Goal: Task Accomplishment & Management: Use online tool/utility

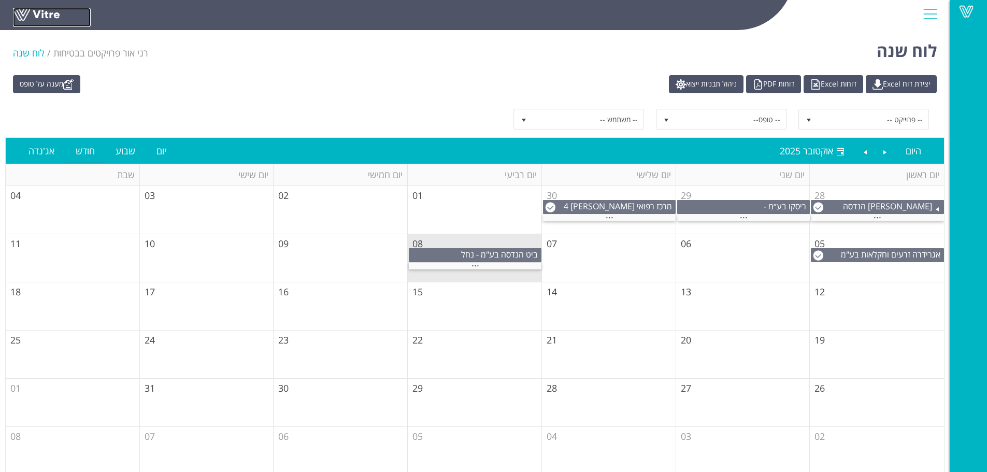
click at [37, 9] on link at bounding box center [52, 17] width 78 height 19
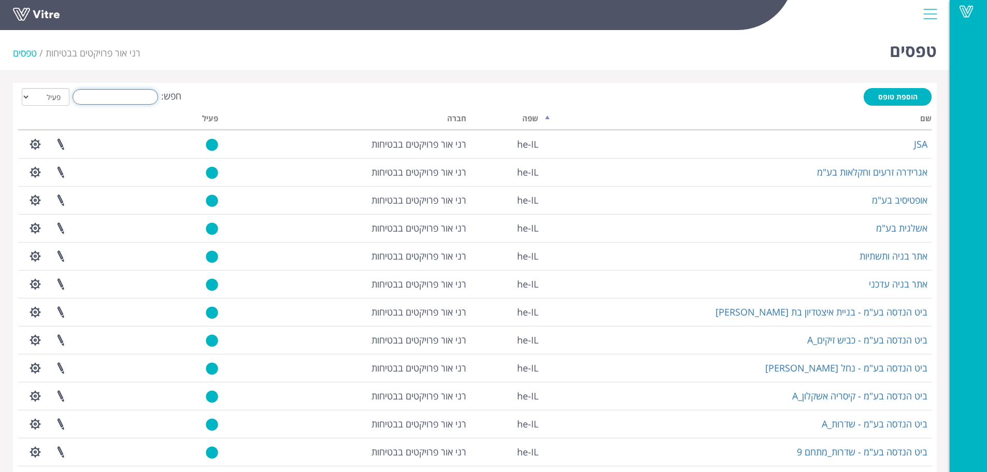
click at [142, 98] on input "חפש:" at bounding box center [116, 97] width 86 height 16
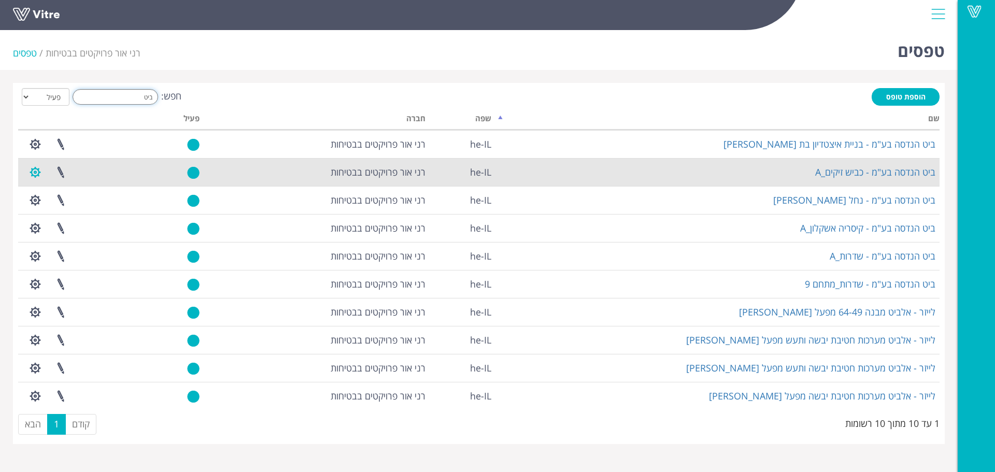
type input "ביט"
click at [34, 171] on button "button" at bounding box center [35, 172] width 26 height 27
click at [62, 237] on link "שכפול טופס" at bounding box center [64, 237] width 82 height 13
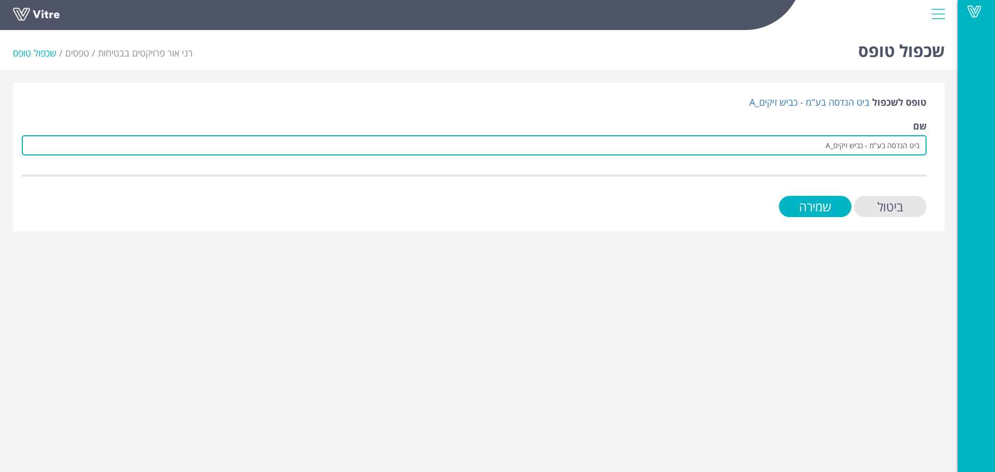
click at [834, 147] on input "ביט הנדסה בע"מ - כביש זיקים_A" at bounding box center [474, 145] width 905 height 20
type input "ביט הנדסה בע"מ - פרויקט גיאה_A"
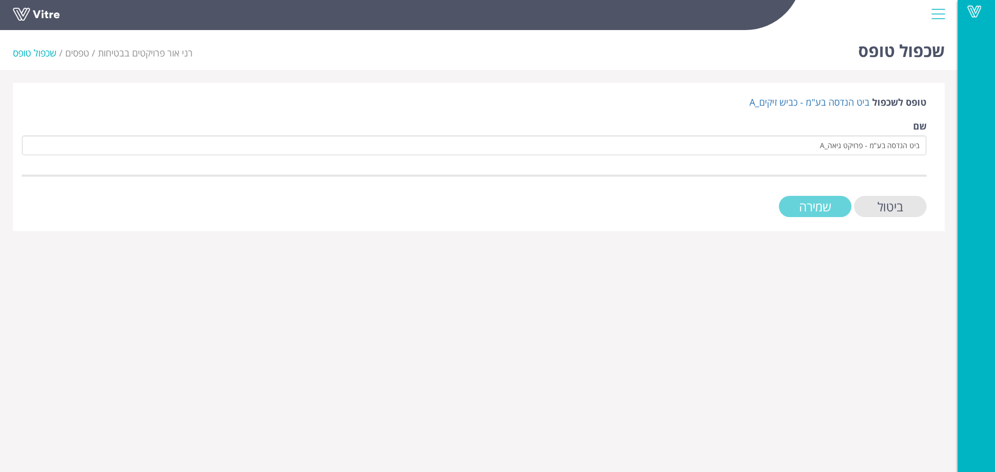
click at [807, 210] on input "שמירה" at bounding box center [815, 206] width 73 height 21
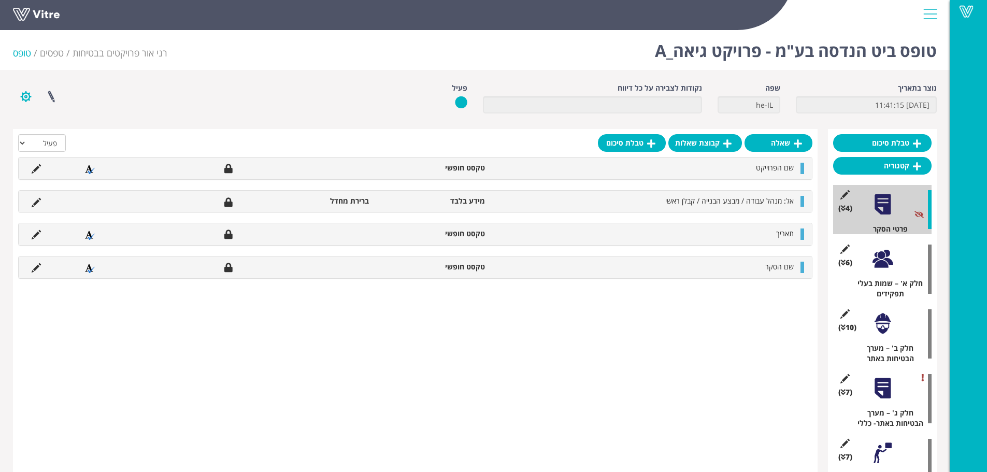
click at [29, 93] on button "button" at bounding box center [26, 96] width 26 height 27
click at [46, 131] on link "הגדרת משתמשים" at bounding box center [54, 134] width 82 height 13
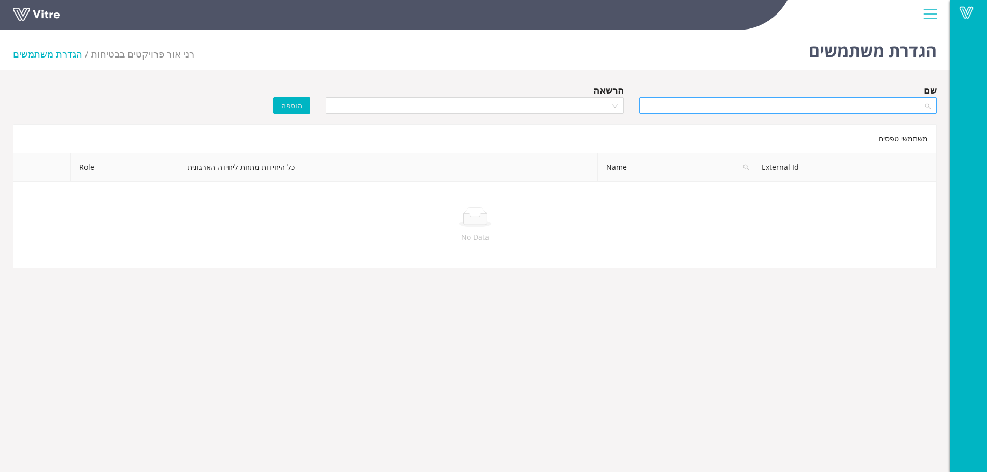
click at [698, 106] on input "search" at bounding box center [785, 106] width 278 height 16
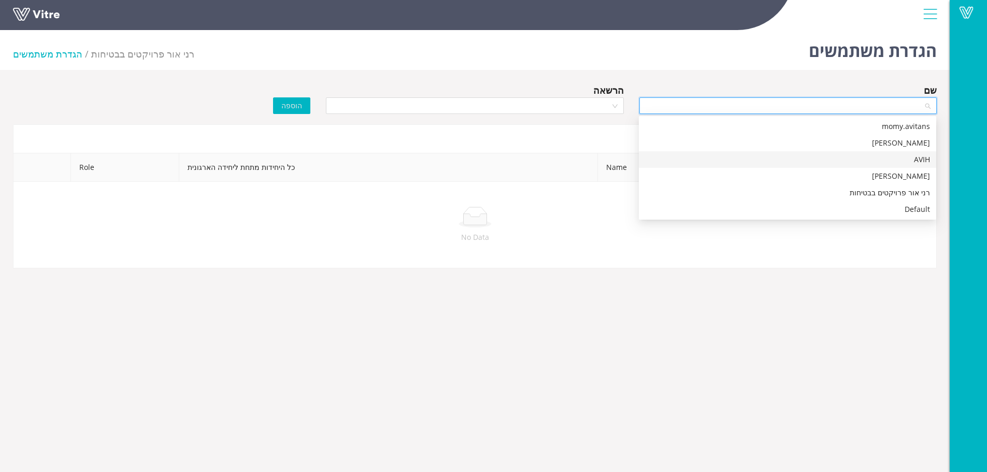
click at [722, 158] on div "AVIH" at bounding box center [787, 159] width 285 height 11
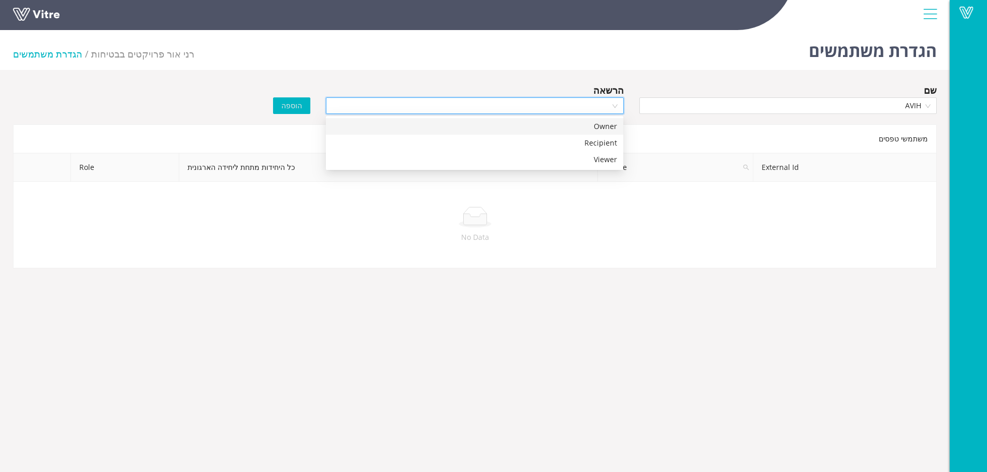
click at [596, 106] on input "search" at bounding box center [471, 106] width 278 height 16
click at [583, 123] on div "Owner" at bounding box center [474, 126] width 285 height 11
click at [295, 105] on span "הוספה" at bounding box center [291, 105] width 21 height 11
